Goal: Transaction & Acquisition: Purchase product/service

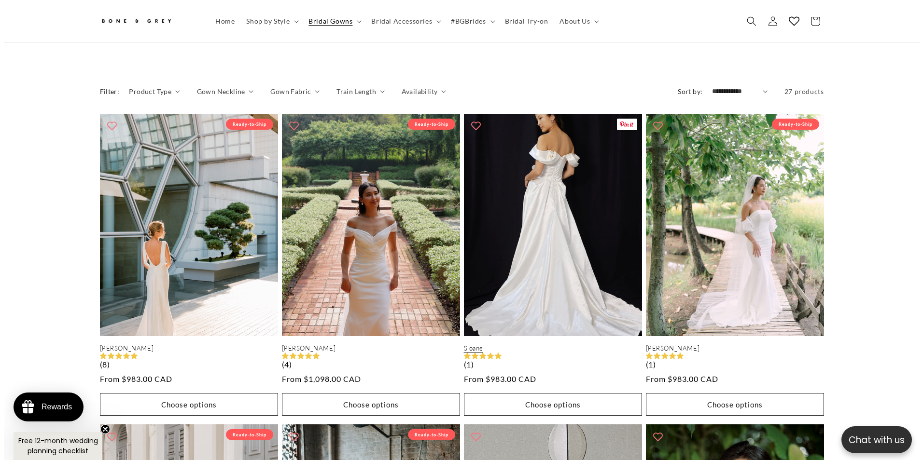
scroll to position [405, 0]
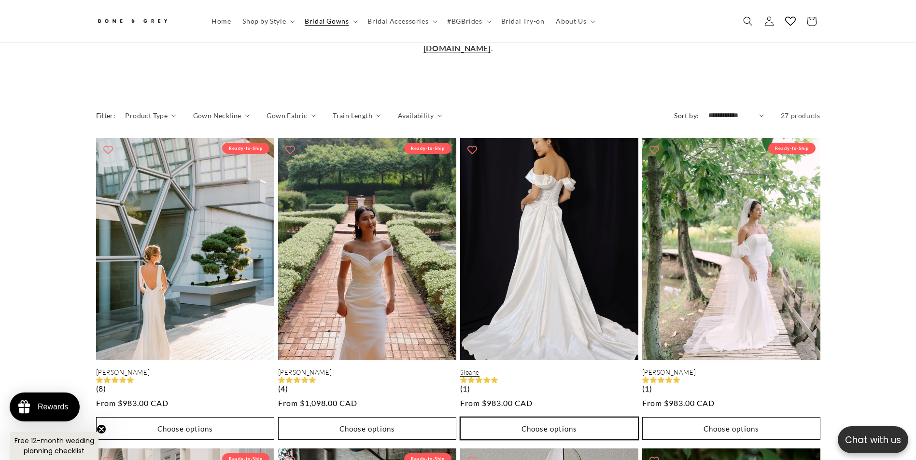
click at [544, 417] on button "Choose options" at bounding box center [549, 428] width 178 height 23
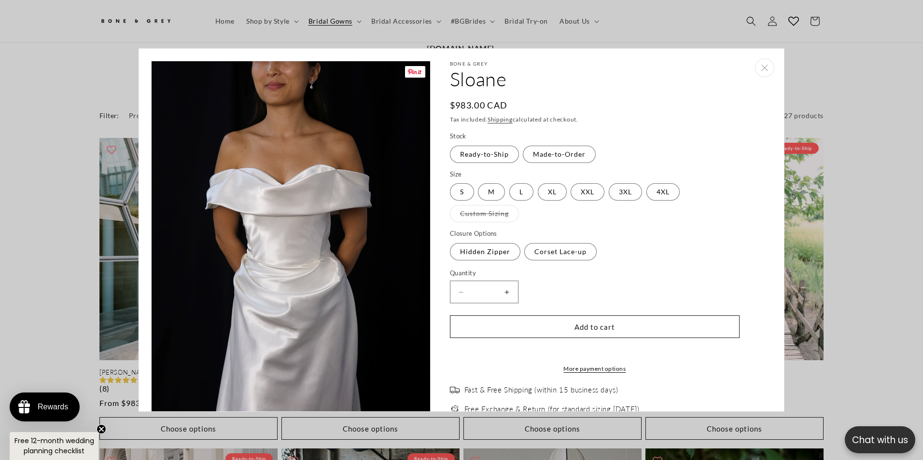
scroll to position [0, 265]
click at [564, 256] on label "Corset Lace-up Variant sold out or unavailable" at bounding box center [560, 251] width 72 height 17
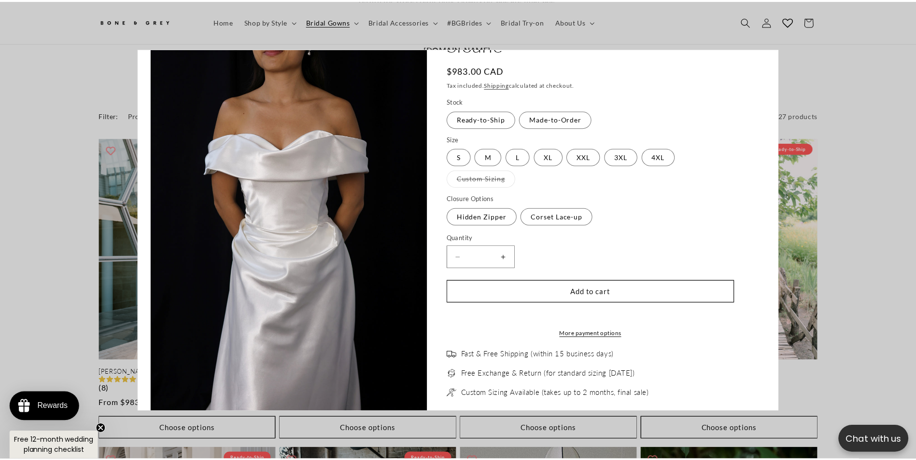
scroll to position [0, 0]
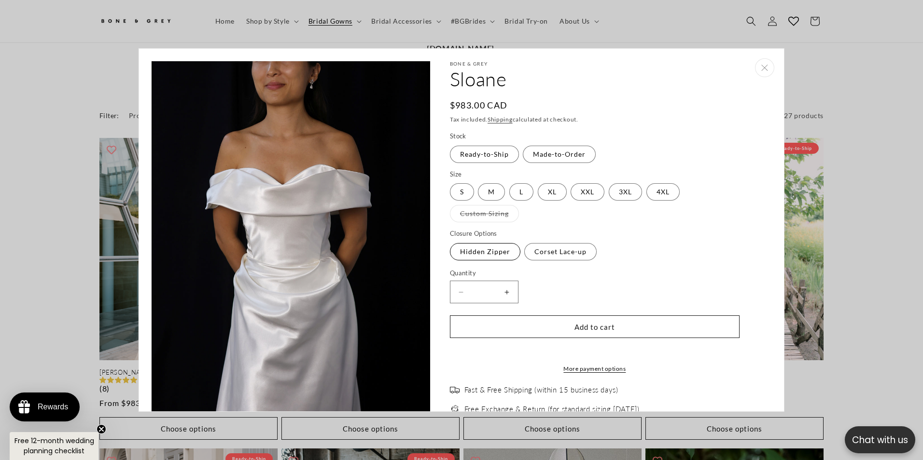
click at [494, 258] on label "Hidden Zipper Variant sold out or unavailable" at bounding box center [485, 251] width 70 height 17
click at [761, 69] on icon "Close" at bounding box center [764, 68] width 7 height 6
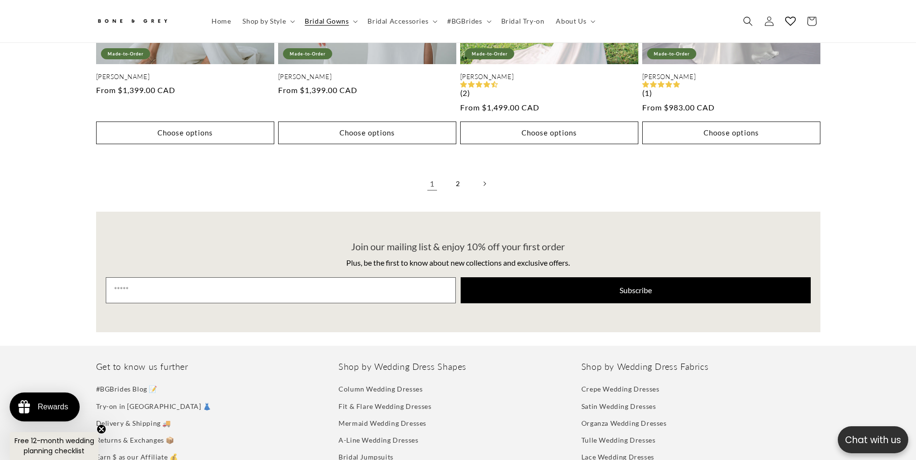
scroll to position [2239, 0]
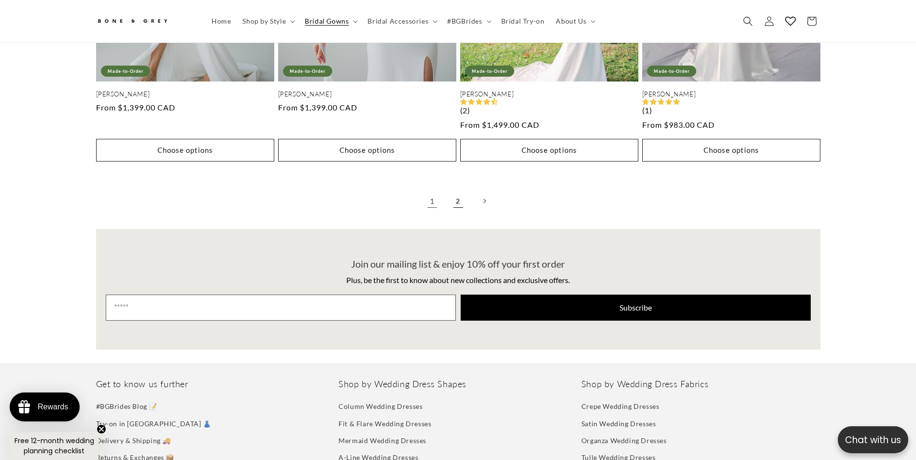
click at [458, 191] on link "2" at bounding box center [457, 201] width 21 height 21
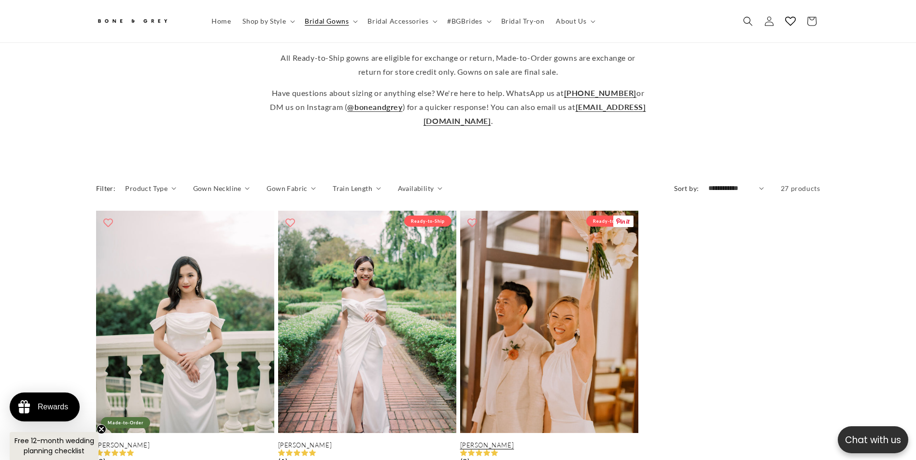
scroll to position [0, 265]
